Goal: Information Seeking & Learning: Learn about a topic

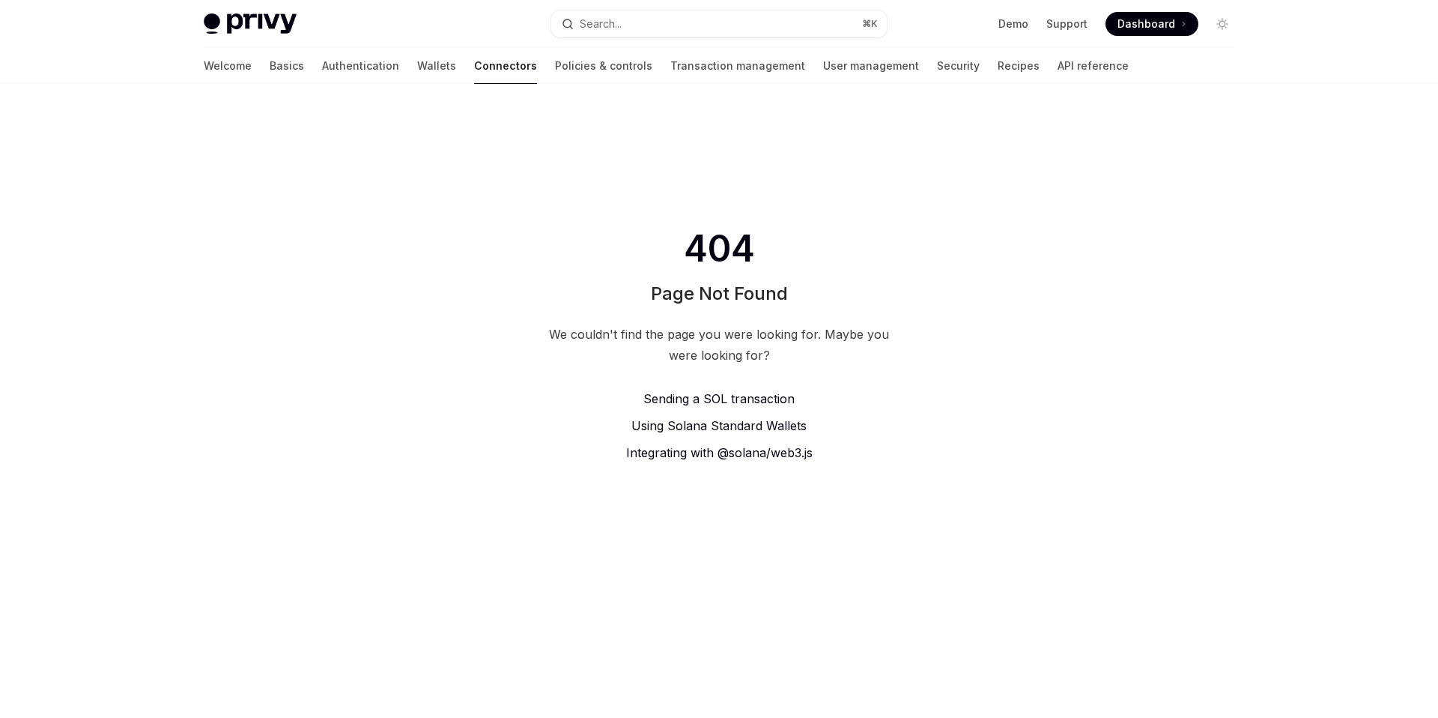
click at [646, 330] on div "We couldn't find the page you were looking for. Maybe you were looking for?" at bounding box center [719, 345] width 354 height 42
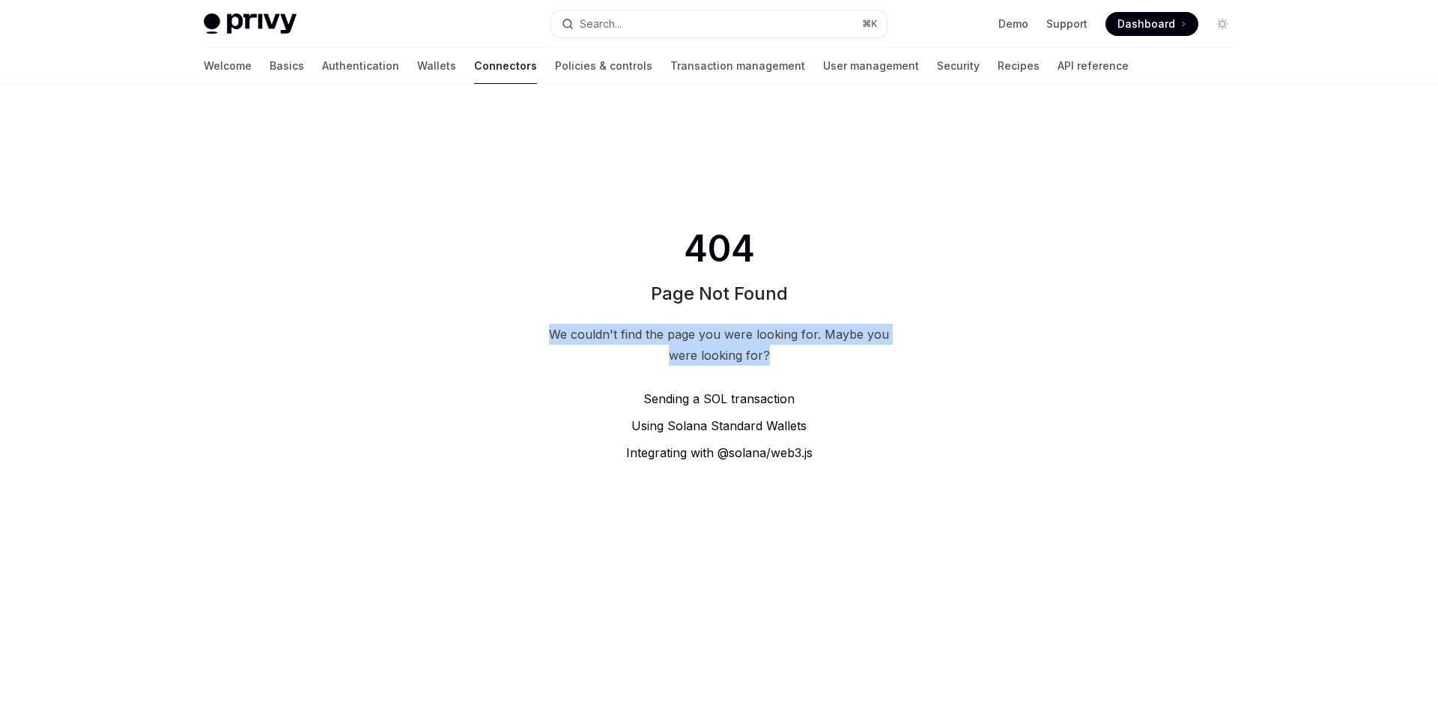
click at [646, 330] on div "We couldn't find the page you were looking for. Maybe you were looking for?" at bounding box center [719, 345] width 354 height 42
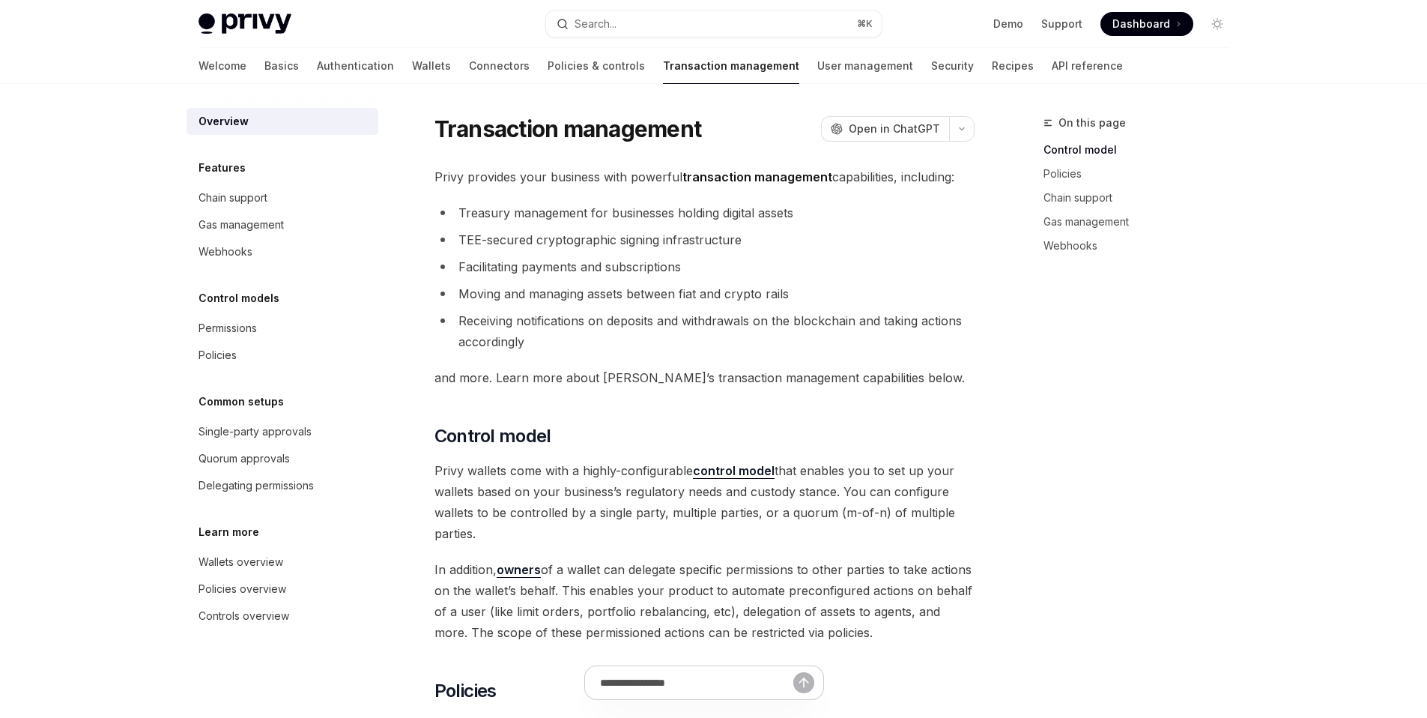
click at [603, 182] on span "Privy provides your business with powerful transaction management capabilities,…" at bounding box center [705, 176] width 540 height 21
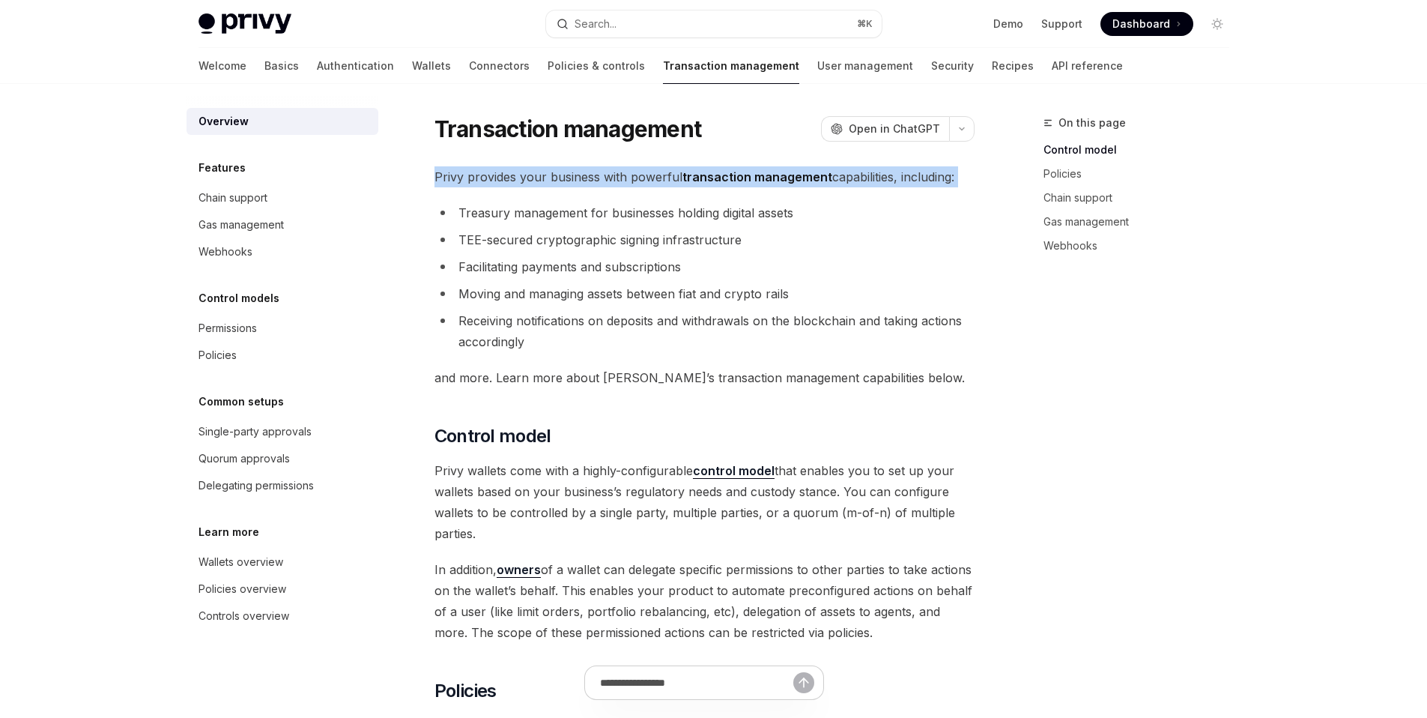
click at [603, 182] on span "Privy provides your business with powerful transaction management capabilities,…" at bounding box center [705, 176] width 540 height 21
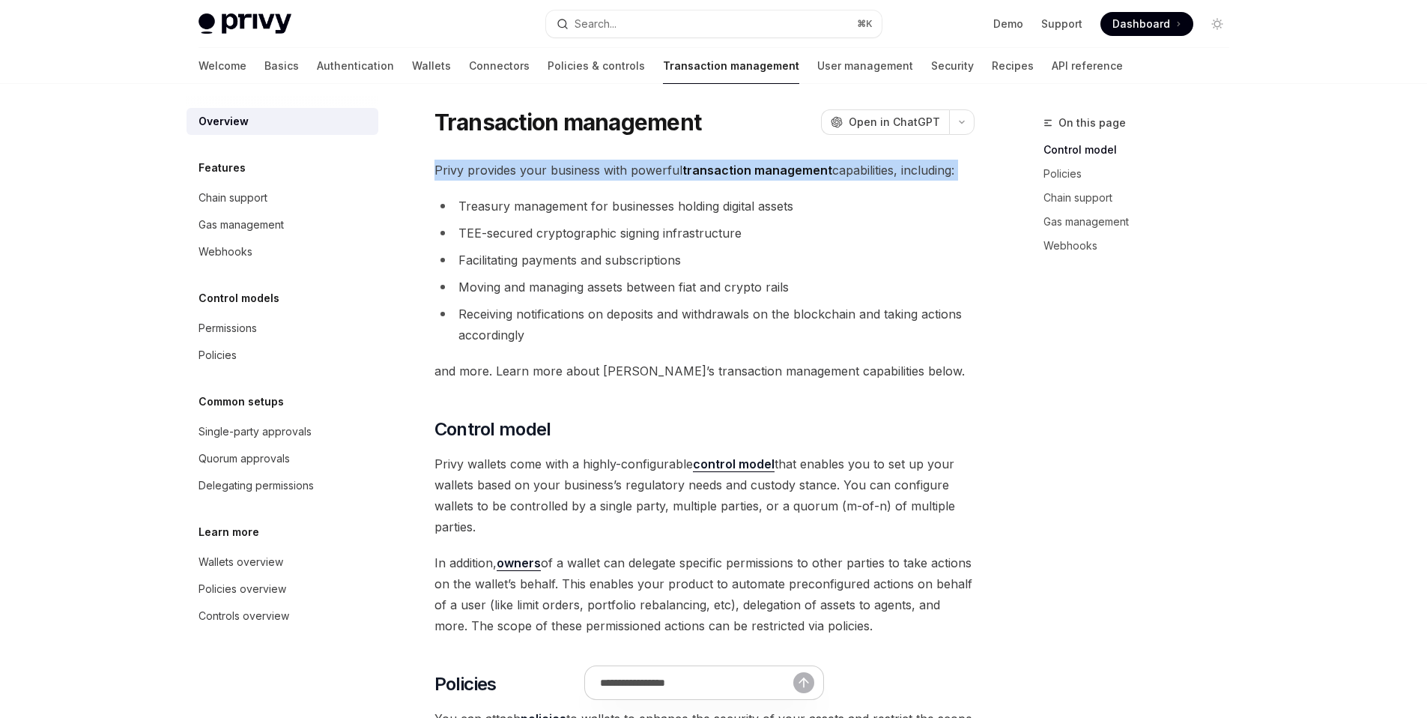
scroll to position [25, 0]
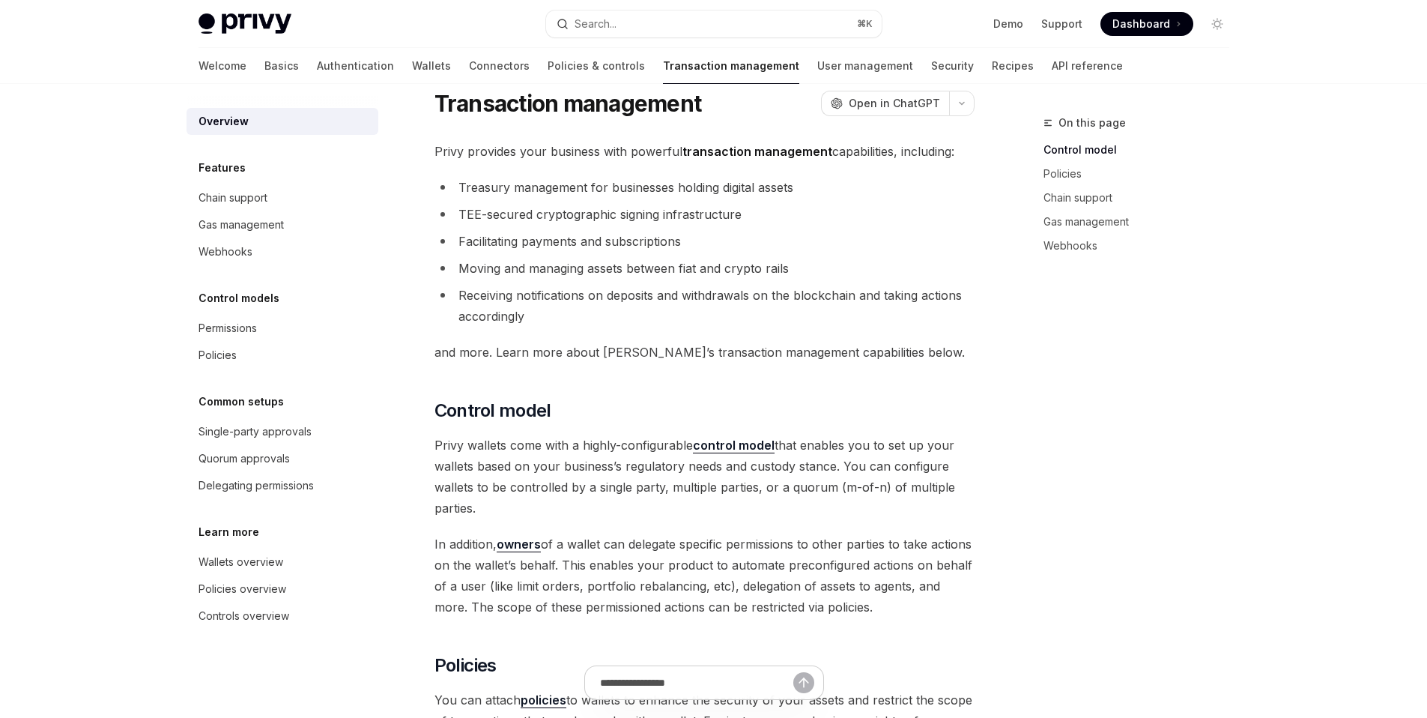
click at [603, 182] on li "Treasury management for businesses holding digital assets" at bounding box center [705, 187] width 540 height 21
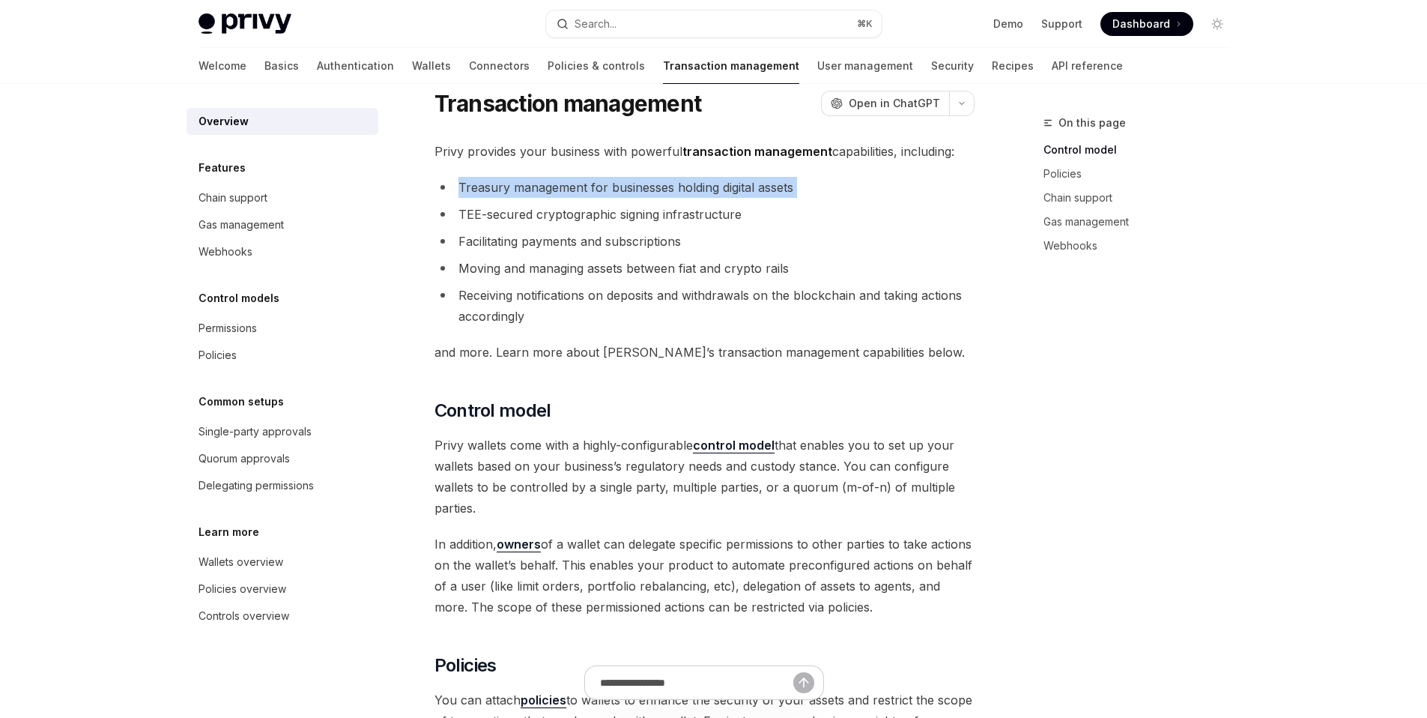
click at [603, 182] on li "Treasury management for businesses holding digital assets" at bounding box center [705, 187] width 540 height 21
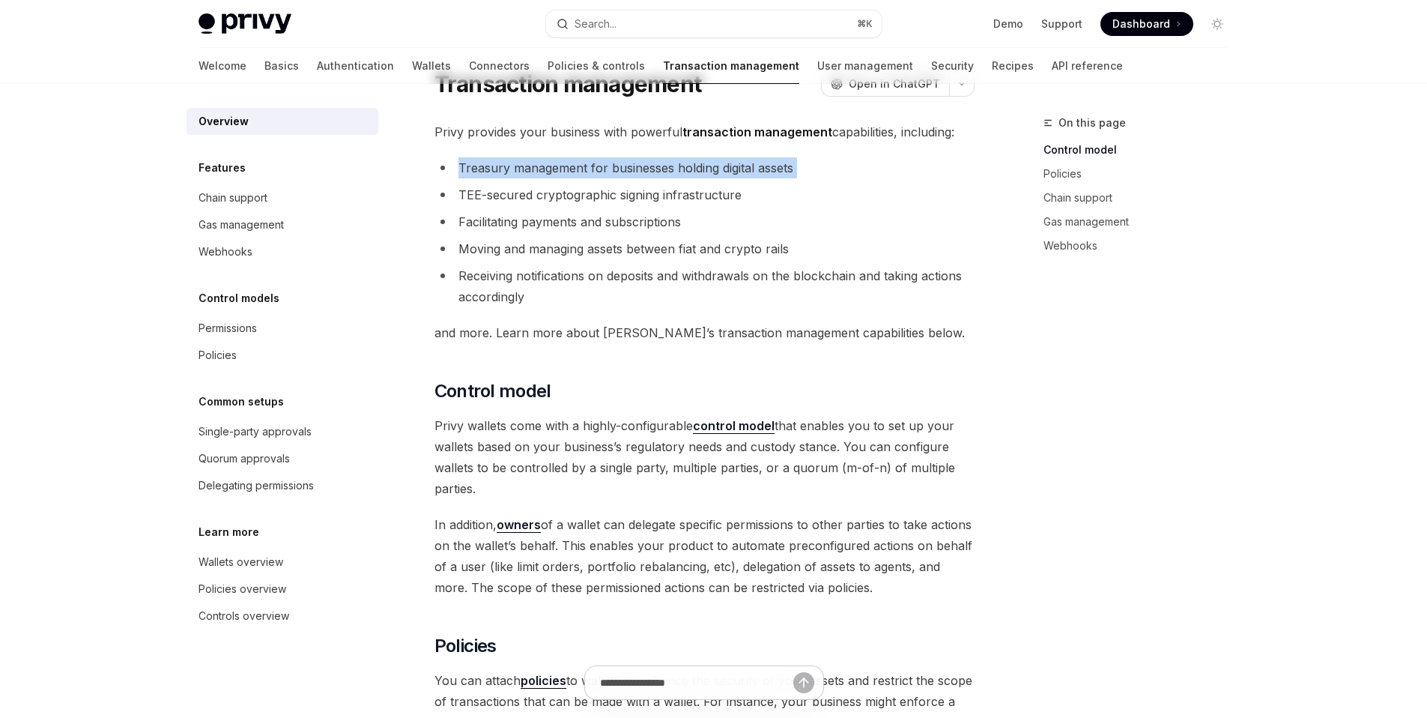
scroll to position [0, 0]
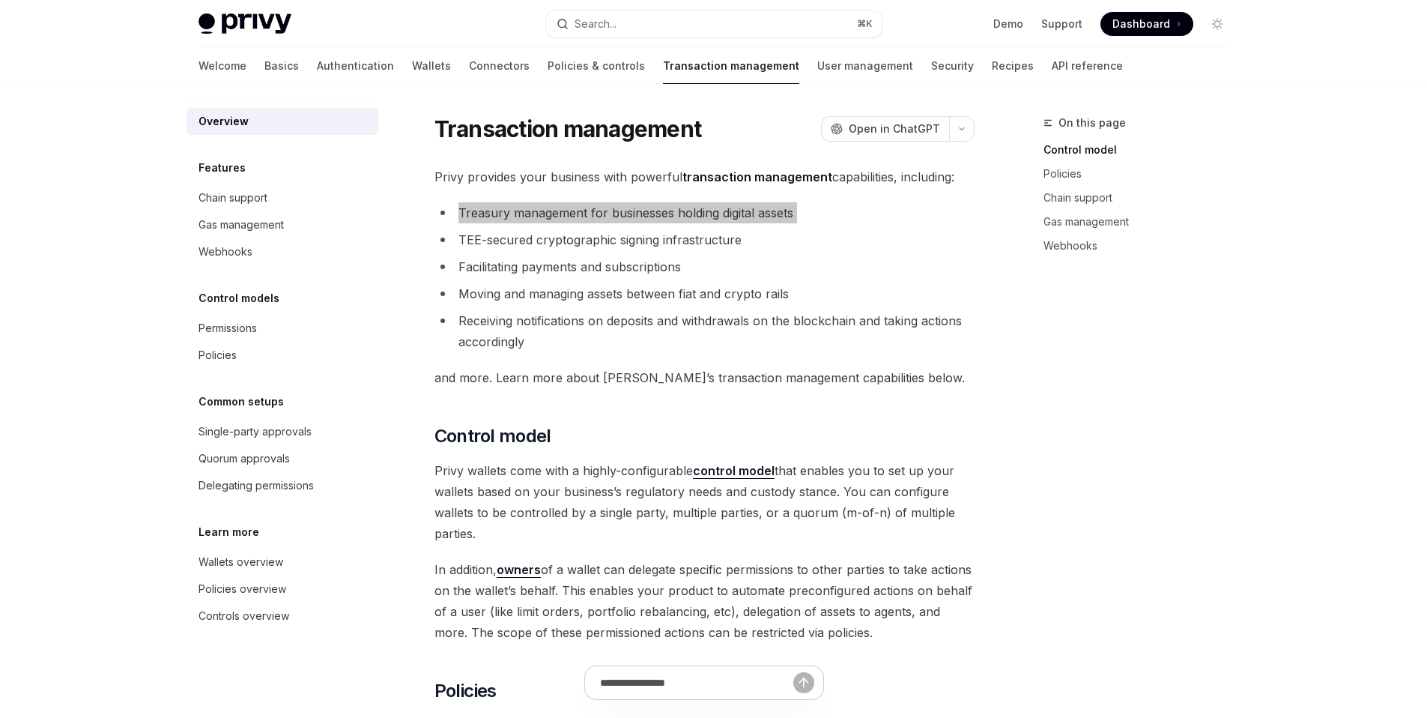
type textarea "*"
